Goal: Information Seeking & Learning: Find specific fact

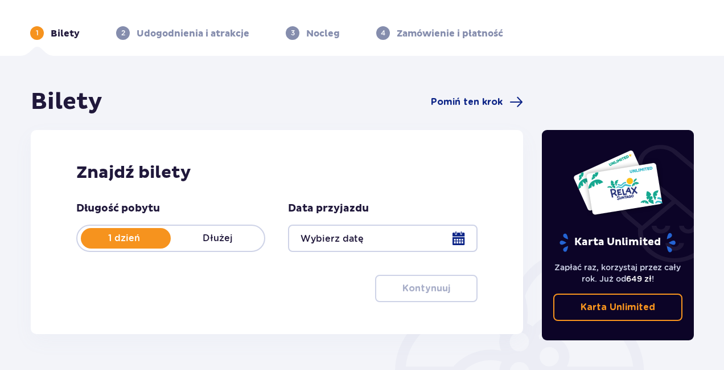
scroll to position [57, 0]
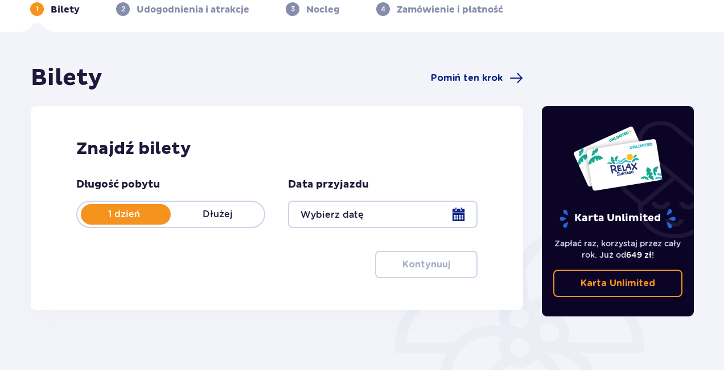
click at [345, 211] on div at bounding box center [382, 213] width 189 height 27
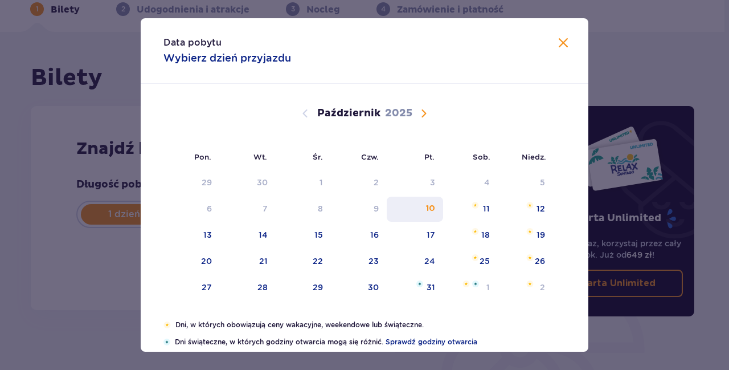
click at [412, 204] on div "10" at bounding box center [415, 208] width 56 height 25
type input "[DATE]"
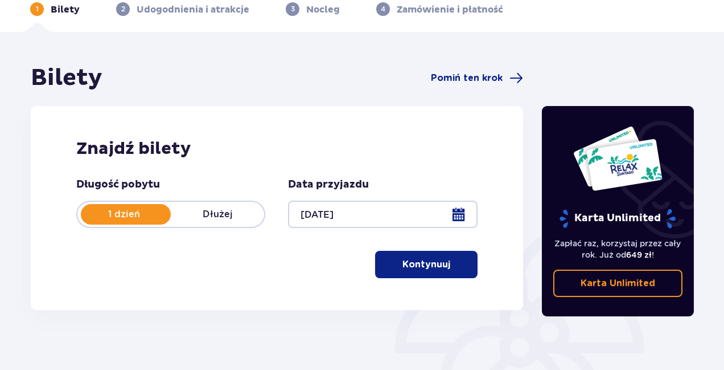
click at [420, 269] on p "Kontynuuj" at bounding box center [427, 264] width 48 height 13
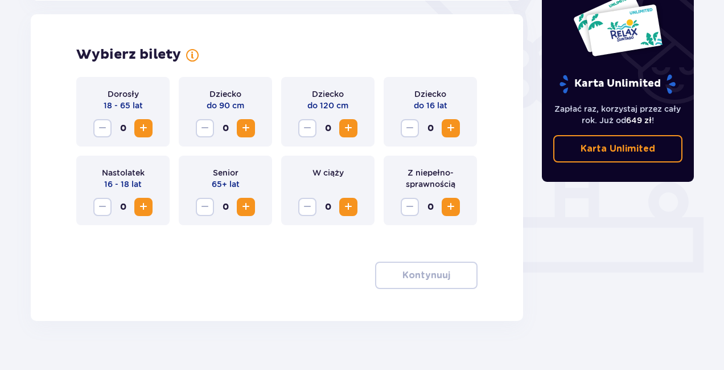
scroll to position [317, 0]
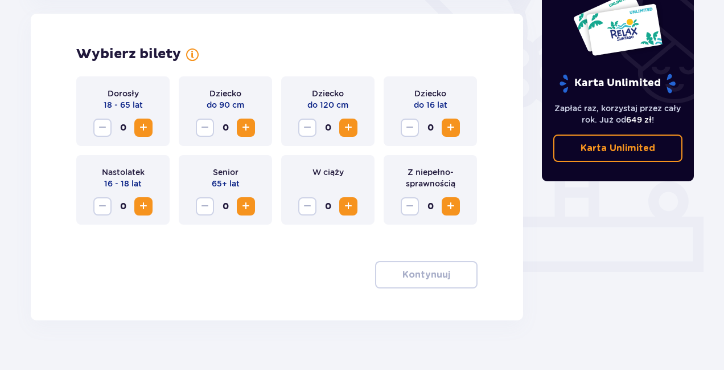
click at [455, 125] on span "Zwiększ" at bounding box center [451, 128] width 14 height 14
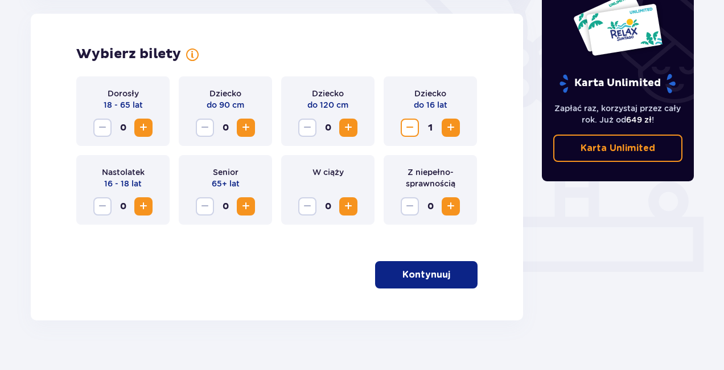
click at [145, 126] on span "Zwiększ" at bounding box center [144, 128] width 14 height 14
click at [428, 269] on p "Kontynuuj" at bounding box center [427, 274] width 48 height 13
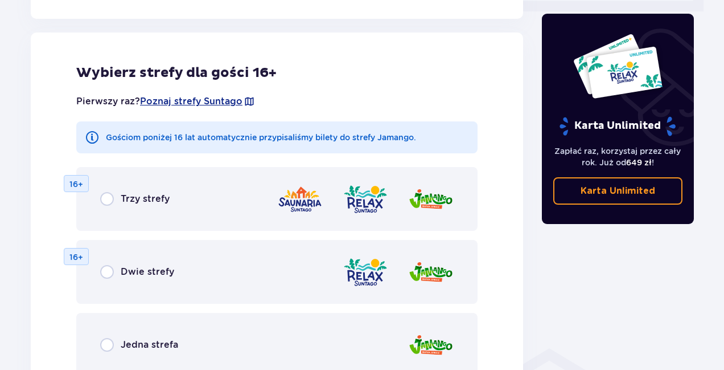
scroll to position [582, 0]
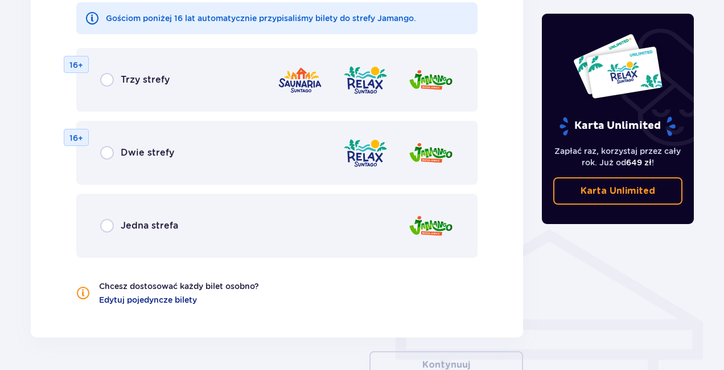
click at [174, 219] on div "Jedna strefa" at bounding box center [139, 226] width 78 height 14
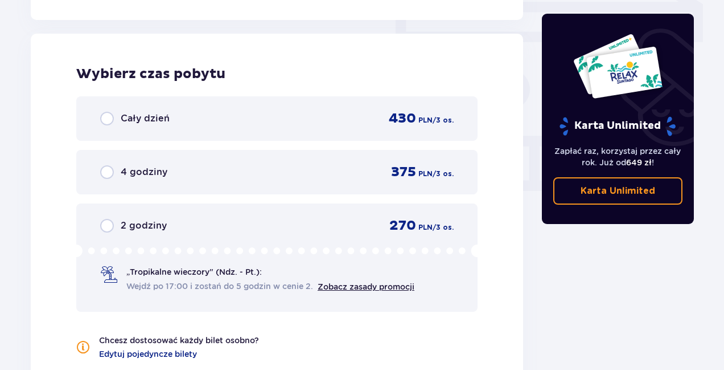
scroll to position [1019, 0]
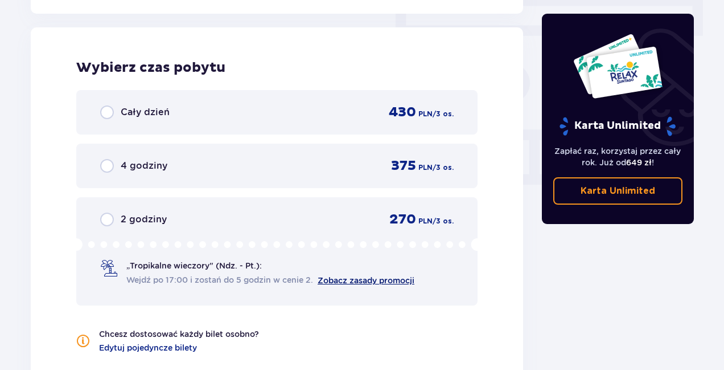
click at [364, 278] on link "Zobacz zasady promocji" at bounding box center [366, 280] width 97 height 9
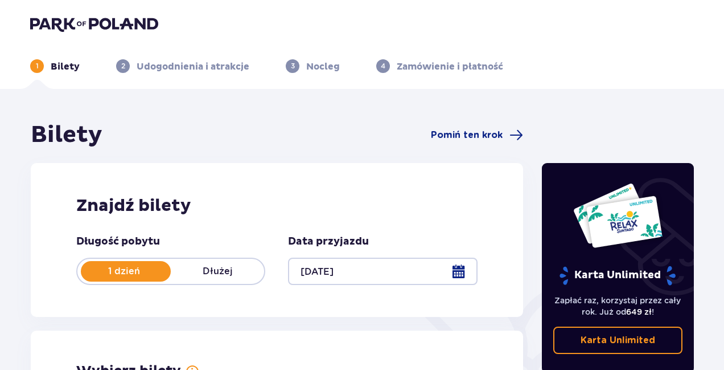
scroll to position [0, 0]
click at [109, 24] on img at bounding box center [94, 24] width 128 height 16
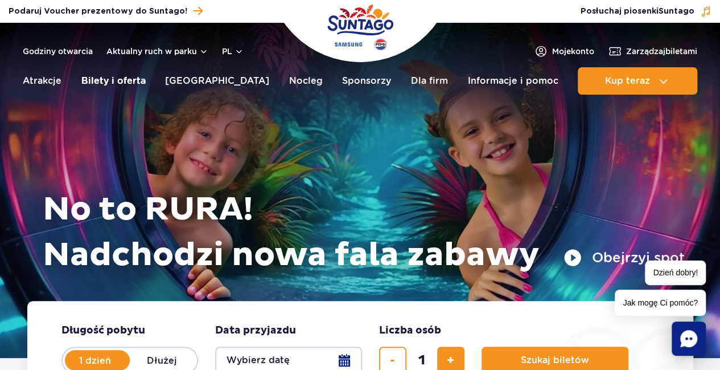
click at [100, 77] on link "Bilety i oferta" at bounding box center [113, 80] width 64 height 27
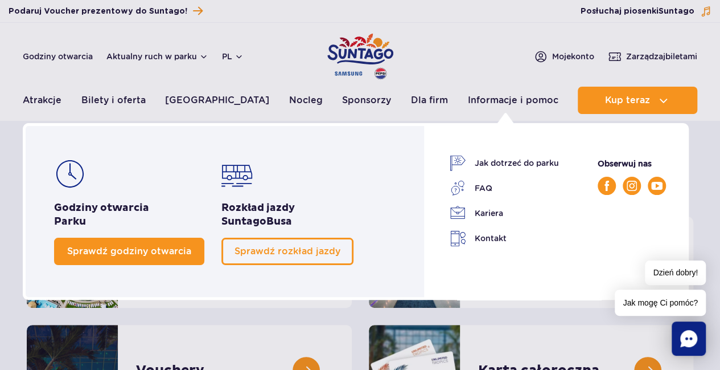
click at [154, 251] on span "Sprawdź godziny otwarcia" at bounding box center [129, 250] width 124 height 11
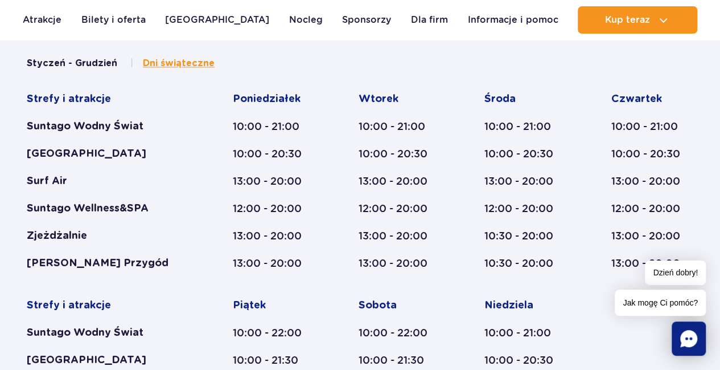
scroll to position [717, 0]
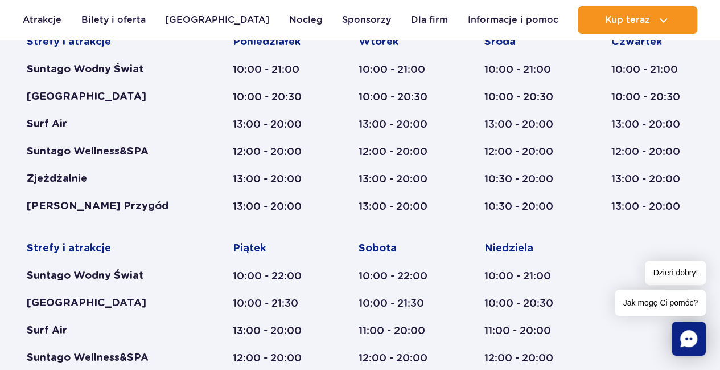
click at [105, 270] on div "Suntago Wodny Świat" at bounding box center [108, 276] width 162 height 14
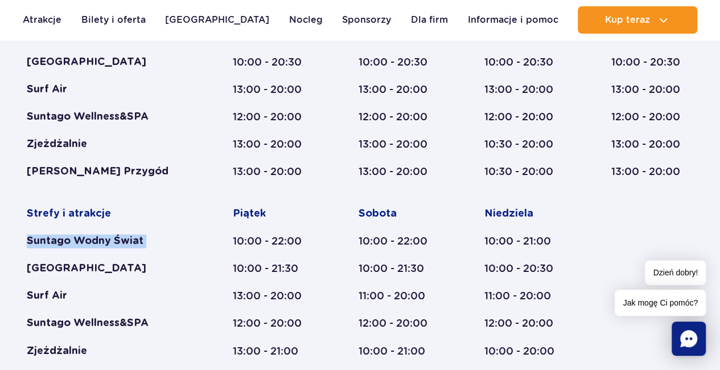
scroll to position [774, 0]
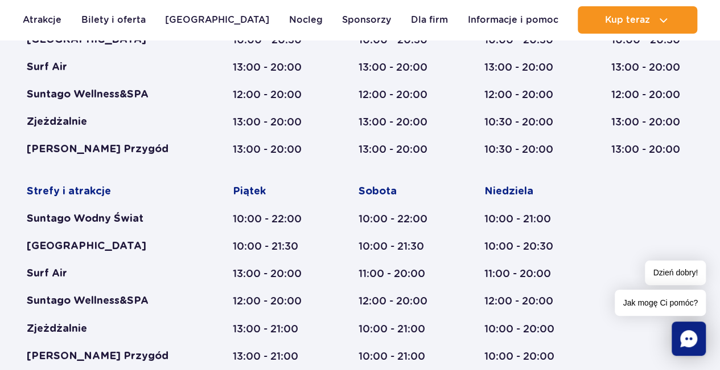
click at [283, 326] on div "13:00 - 21:00" at bounding box center [274, 328] width 82 height 14
drag, startPoint x: 283, startPoint y: 326, endPoint x: 227, endPoint y: 327, distance: 55.8
click at [240, 329] on div "13:00 - 21:00" at bounding box center [274, 328] width 82 height 14
drag, startPoint x: 217, startPoint y: 325, endPoint x: 307, endPoint y: 324, distance: 90.5
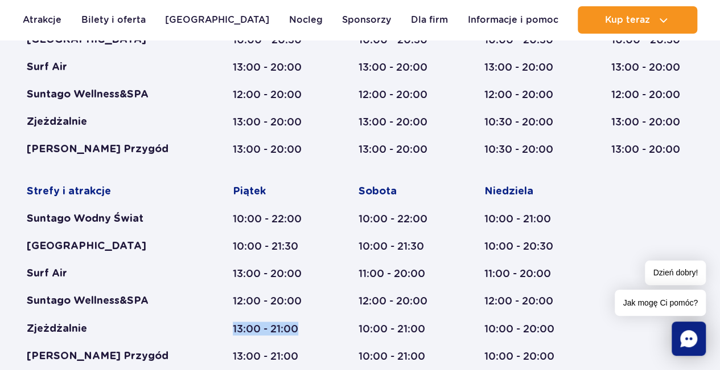
click at [307, 324] on div "Strefy i atrakcje Suntago Wodny Świat Crocodile Island Surf Air Suntago Wellnes…" at bounding box center [360, 170] width 667 height 384
drag, startPoint x: 18, startPoint y: 271, endPoint x: 105, endPoint y: 267, distance: 87.2
click at [105, 267] on div "Godziny otwarcia parku Styczeń - Grudzień Dni świąteczne Strefy i atrakcje Sunt…" at bounding box center [360, 284] width 720 height 766
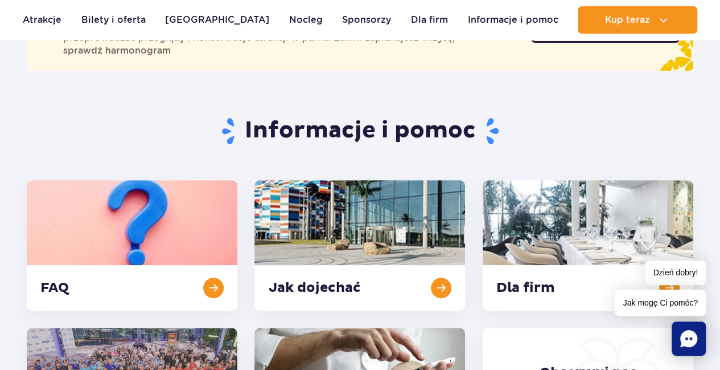
scroll to position [34, 0]
